Goal: Transaction & Acquisition: Purchase product/service

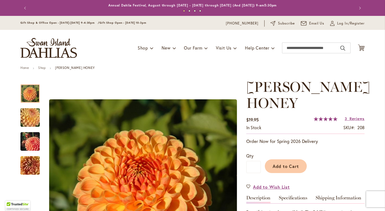
click at [265, 87] on span "CRICHTON HONEY" at bounding box center [308, 94] width 124 height 33
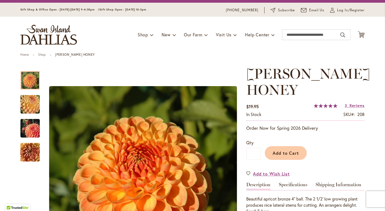
scroll to position [11, 0]
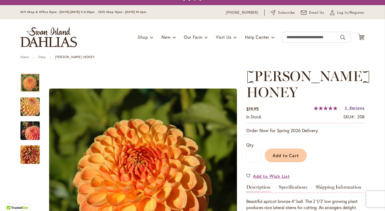
click at [354, 110] on span "Reviews" at bounding box center [357, 107] width 15 height 5
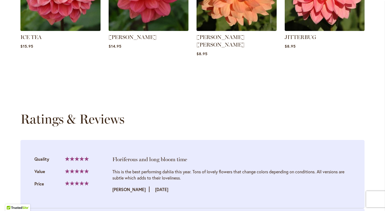
scroll to position [551, 0]
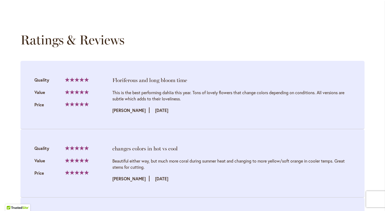
click at [375, 89] on div "Skip to Content Gift Shop & Office Open - Monday-Friday 9-4:30pm / Gift Shop Op…" at bounding box center [192, 13] width 385 height 1096
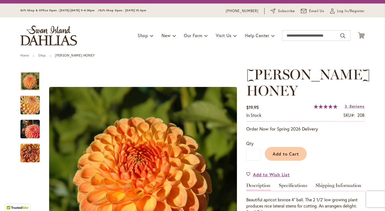
scroll to position [0, 0]
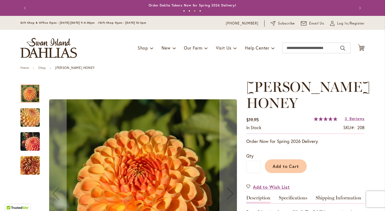
click at [27, 112] on img "CRICHTON HONEY" at bounding box center [30, 117] width 39 height 29
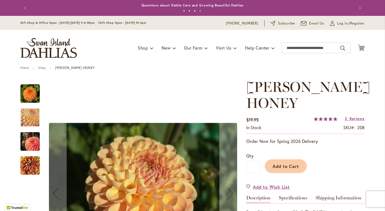
click at [29, 139] on img "CRICHTON HONEY" at bounding box center [30, 142] width 39 height 26
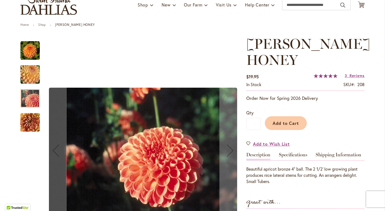
scroll to position [54, 0]
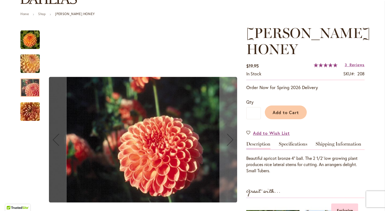
click at [24, 111] on img "CRICHTON HONEY" at bounding box center [30, 111] width 39 height 29
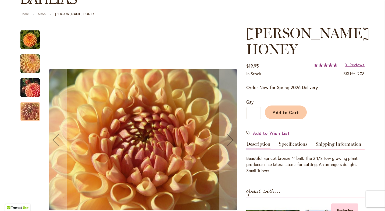
click at [30, 42] on img "CRICHTON HONEY" at bounding box center [29, 39] width 19 height 19
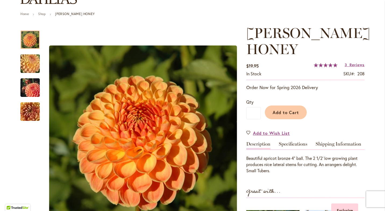
scroll to position [0, 0]
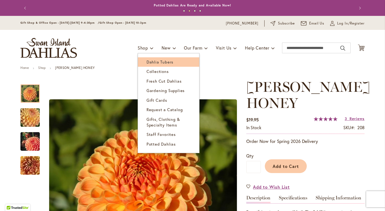
click at [151, 61] on span "Dahlia Tubers" at bounding box center [160, 61] width 27 height 5
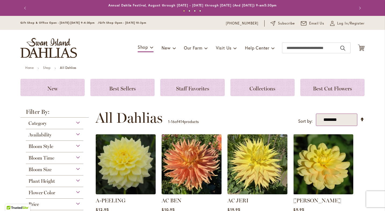
click at [341, 122] on select "**********" at bounding box center [337, 119] width 42 height 13
select select "*****"
click at [316, 113] on select "**********" at bounding box center [337, 119] width 42 height 13
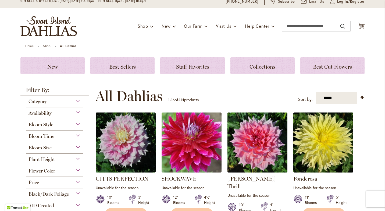
scroll to position [22, 0]
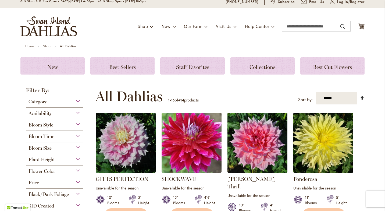
click at [361, 96] on link "Set Descending Direction" at bounding box center [362, 97] width 5 height 6
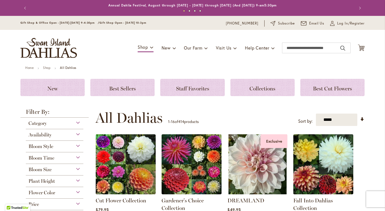
scroll to position [103, 0]
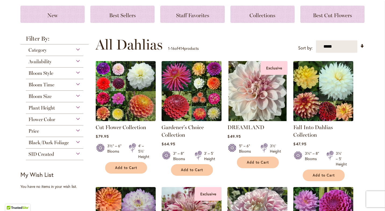
scroll to position [71, 0]
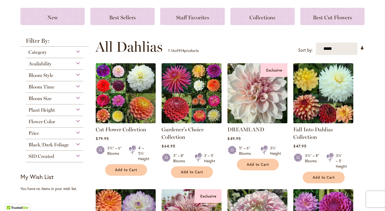
click at [252, 91] on img at bounding box center [257, 93] width 63 height 63
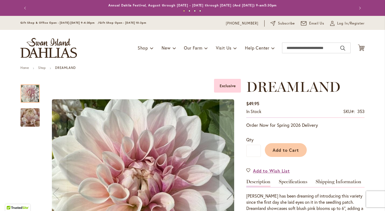
click at [347, 137] on div "Add to Cart" at bounding box center [313, 148] width 104 height 24
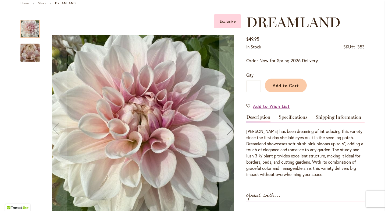
scroll to position [75, 0]
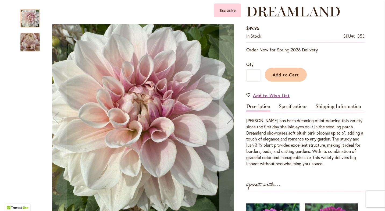
click at [28, 47] on img "DREAMLAND" at bounding box center [30, 42] width 39 height 29
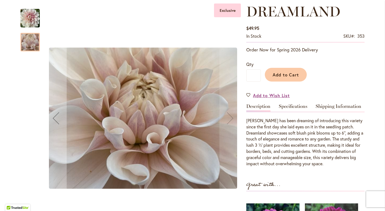
click at [27, 18] on img "DREAMLAND" at bounding box center [29, 18] width 19 height 20
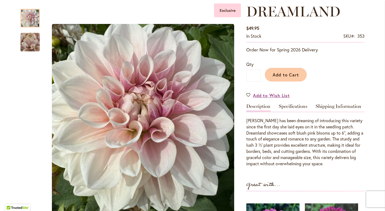
click at [250, 132] on p "Heather has been dreaming of introducing this variety since the first day she l…" at bounding box center [305, 142] width 118 height 49
click at [294, 138] on p "Heather has been dreaming of introducing this variety since the first day she l…" at bounding box center [305, 142] width 118 height 49
click at [262, 145] on p "Heather has been dreaming of introducing this variety since the first day she l…" at bounding box center [305, 142] width 118 height 49
click at [310, 160] on p "Heather has been dreaming of introducing this variety since the first day she l…" at bounding box center [305, 142] width 118 height 49
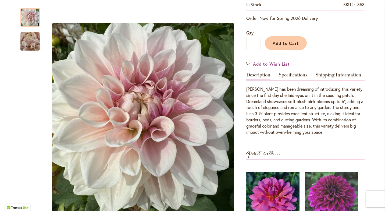
scroll to position [108, 0]
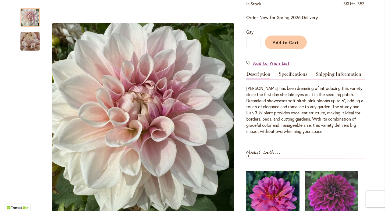
click at [293, 102] on p "Heather has been dreaming of introducing this variety since the first day she l…" at bounding box center [305, 109] width 118 height 49
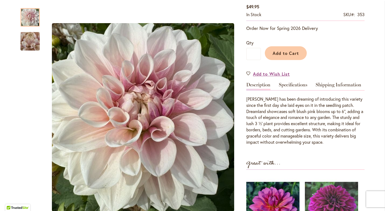
scroll to position [86, 0]
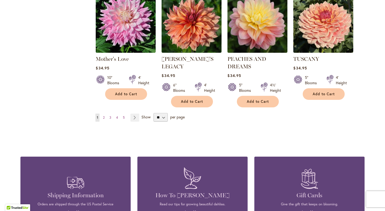
scroll to position [505, 0]
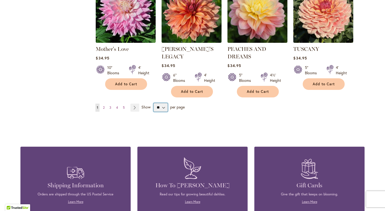
click at [157, 104] on select "** ** ** **" at bounding box center [161, 107] width 14 height 9
select select "**"
click at [154, 103] on select "** ** ** **" at bounding box center [161, 107] width 14 height 9
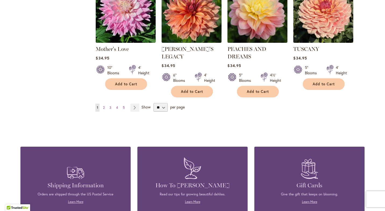
click at [173, 106] on span "per page" at bounding box center [177, 106] width 15 height 5
click at [103, 106] on span "2" at bounding box center [104, 107] width 2 height 4
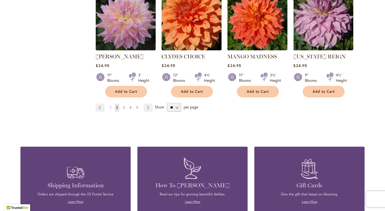
scroll to position [495, 0]
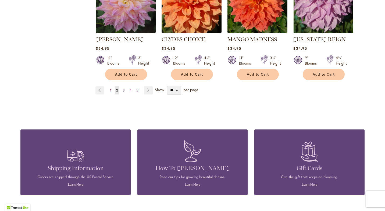
click at [122, 90] on link "Page 3" at bounding box center [124, 90] width 5 height 8
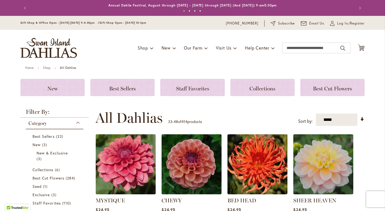
click at [241, 118] on div "**********" at bounding box center [229, 118] width 269 height 16
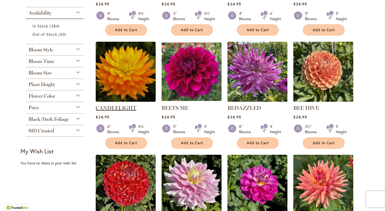
click at [117, 105] on link "CANDLELIGHT" at bounding box center [116, 108] width 41 height 6
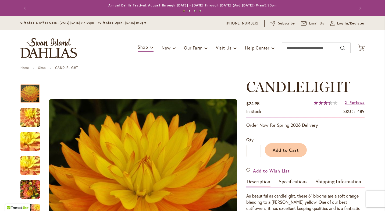
click at [357, 151] on div "Add to Cart" at bounding box center [313, 148] width 104 height 24
click at [350, 103] on span "Reviews" at bounding box center [357, 102] width 15 height 5
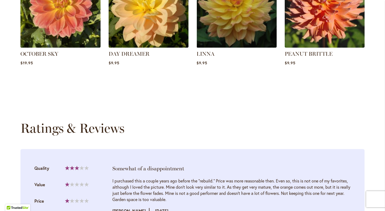
scroll to position [564, 0]
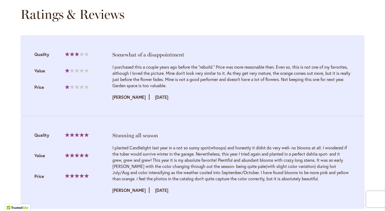
click at [278, 100] on div "Review by MARIANNE Posted on 9/23/22" at bounding box center [231, 97] width 238 height 6
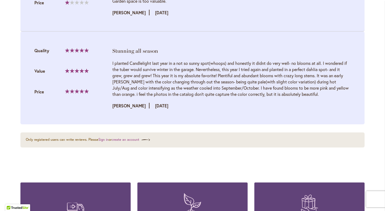
scroll to position [650, 0]
